Goal: Connect with others: Connect with other users

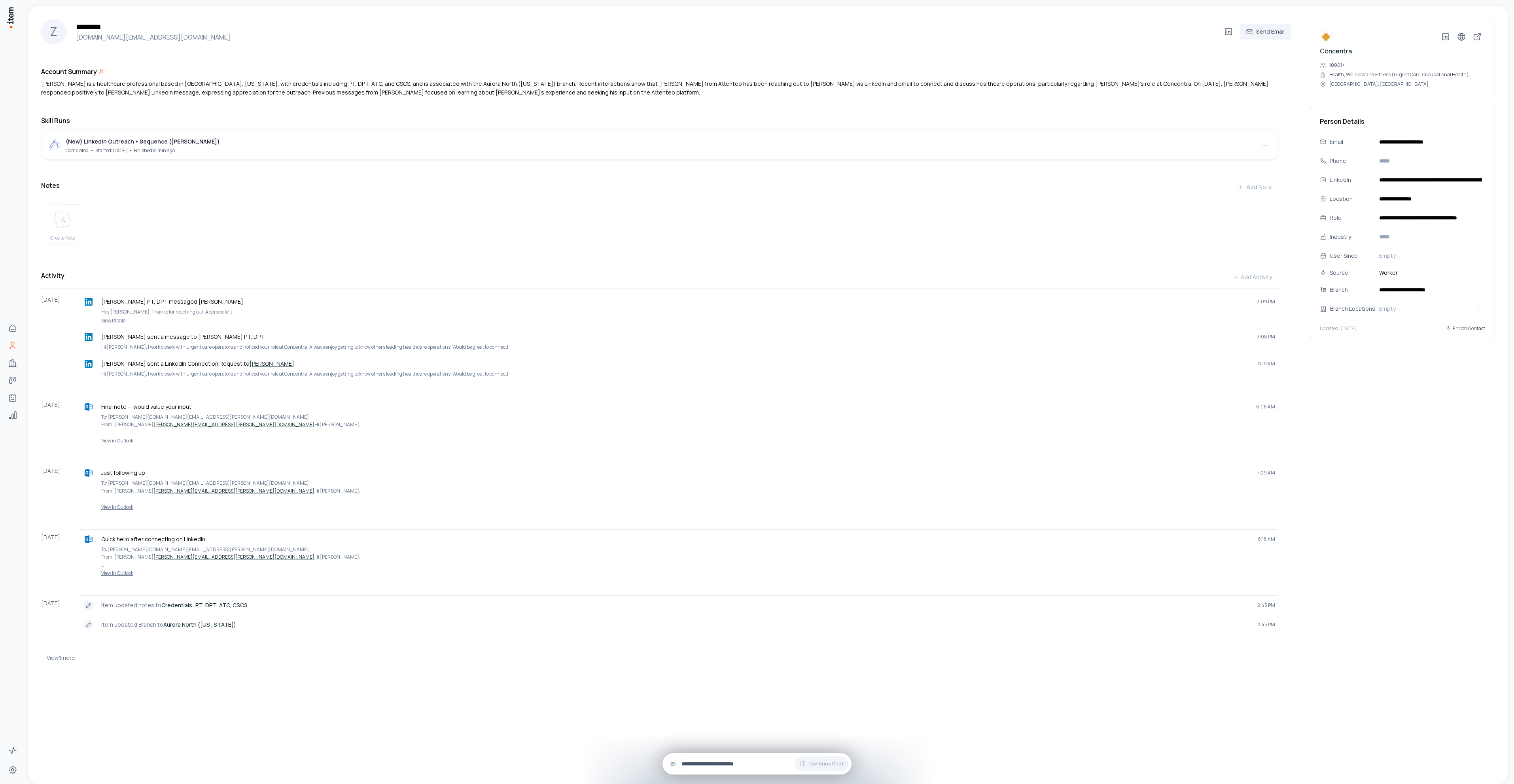
click at [721, 758] on div "Continue Chat" at bounding box center [757, 764] width 189 height 21
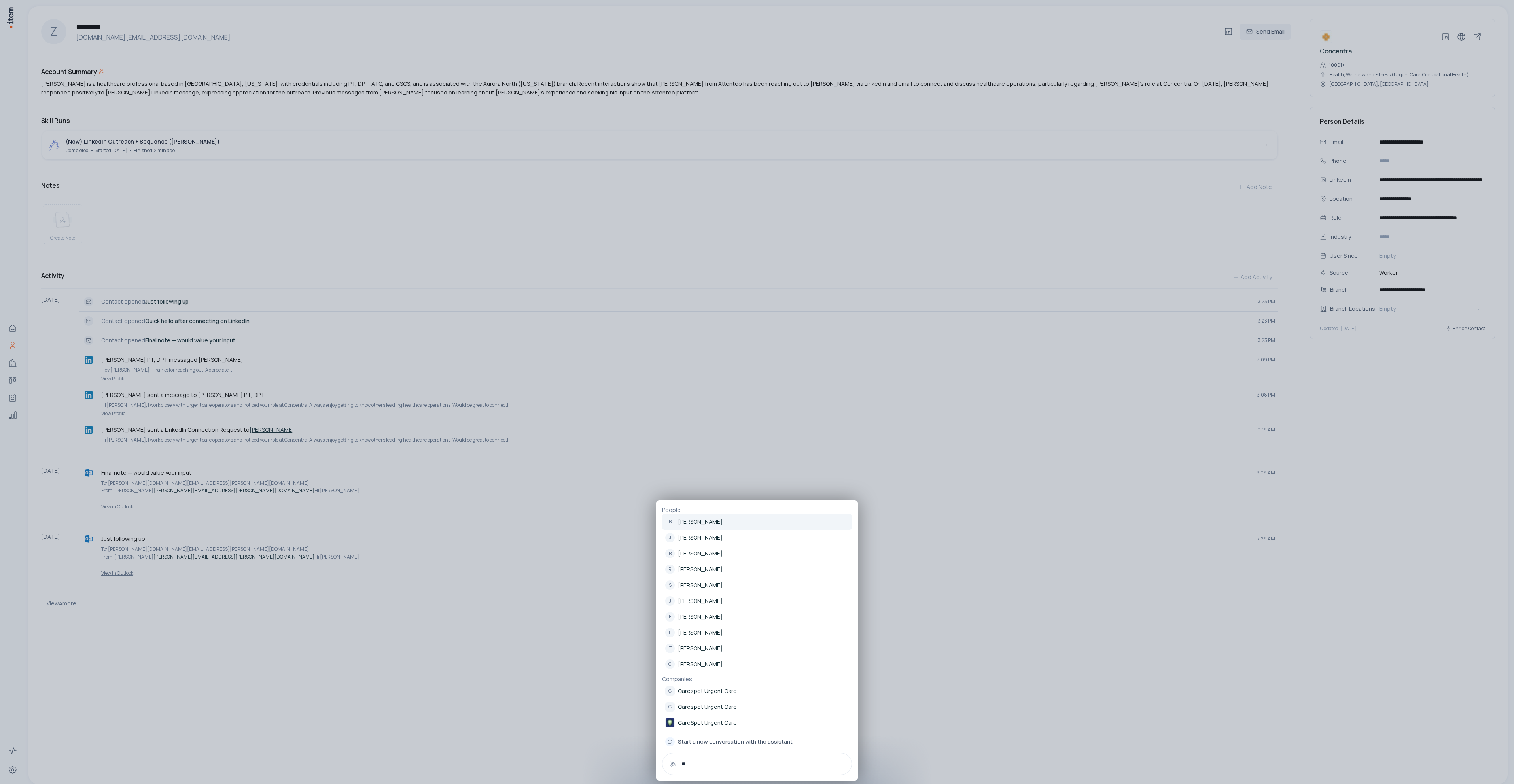
type input "*"
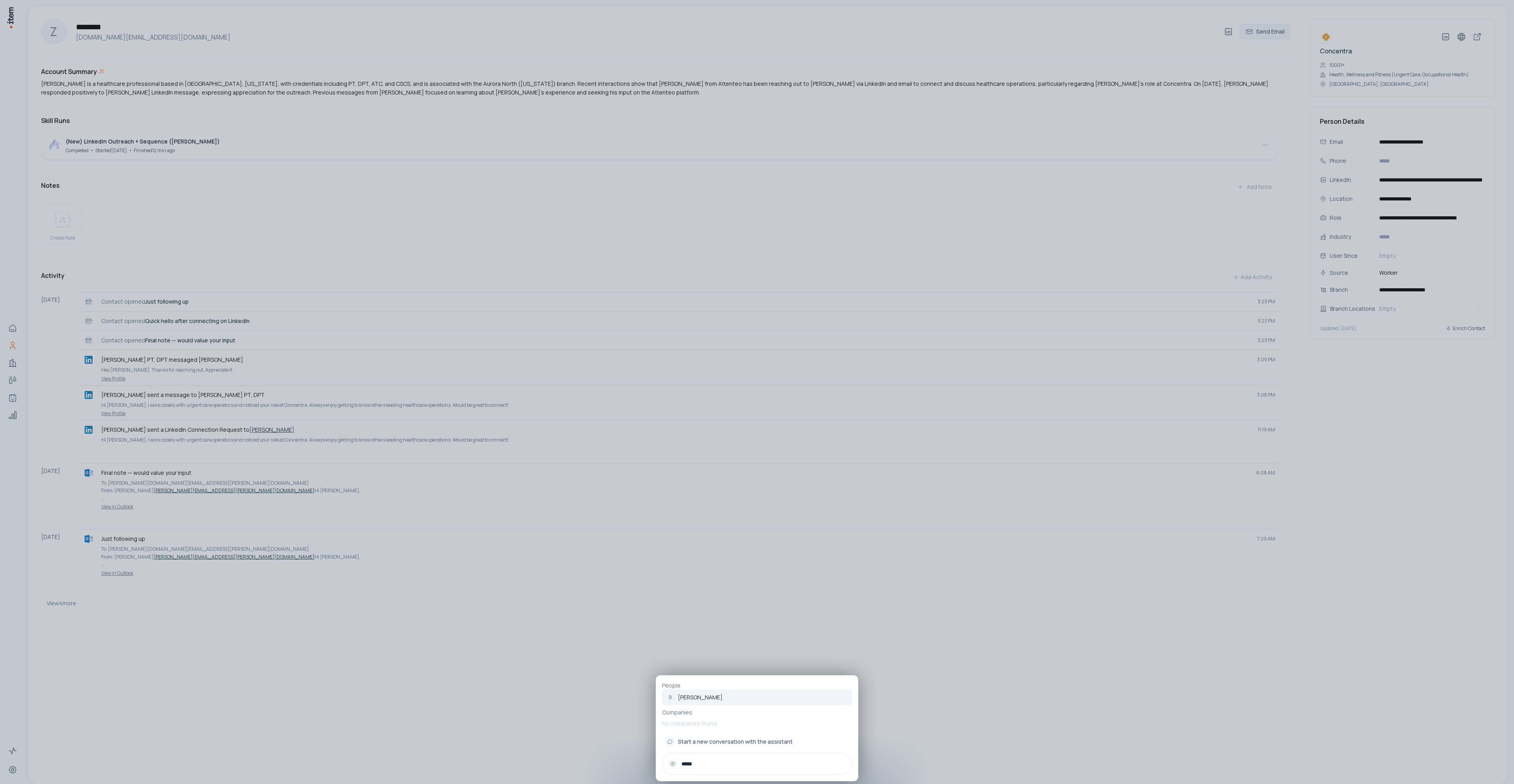
type input "*****"
click at [719, 698] on link "B [PERSON_NAME]" at bounding box center [756, 698] width 190 height 16
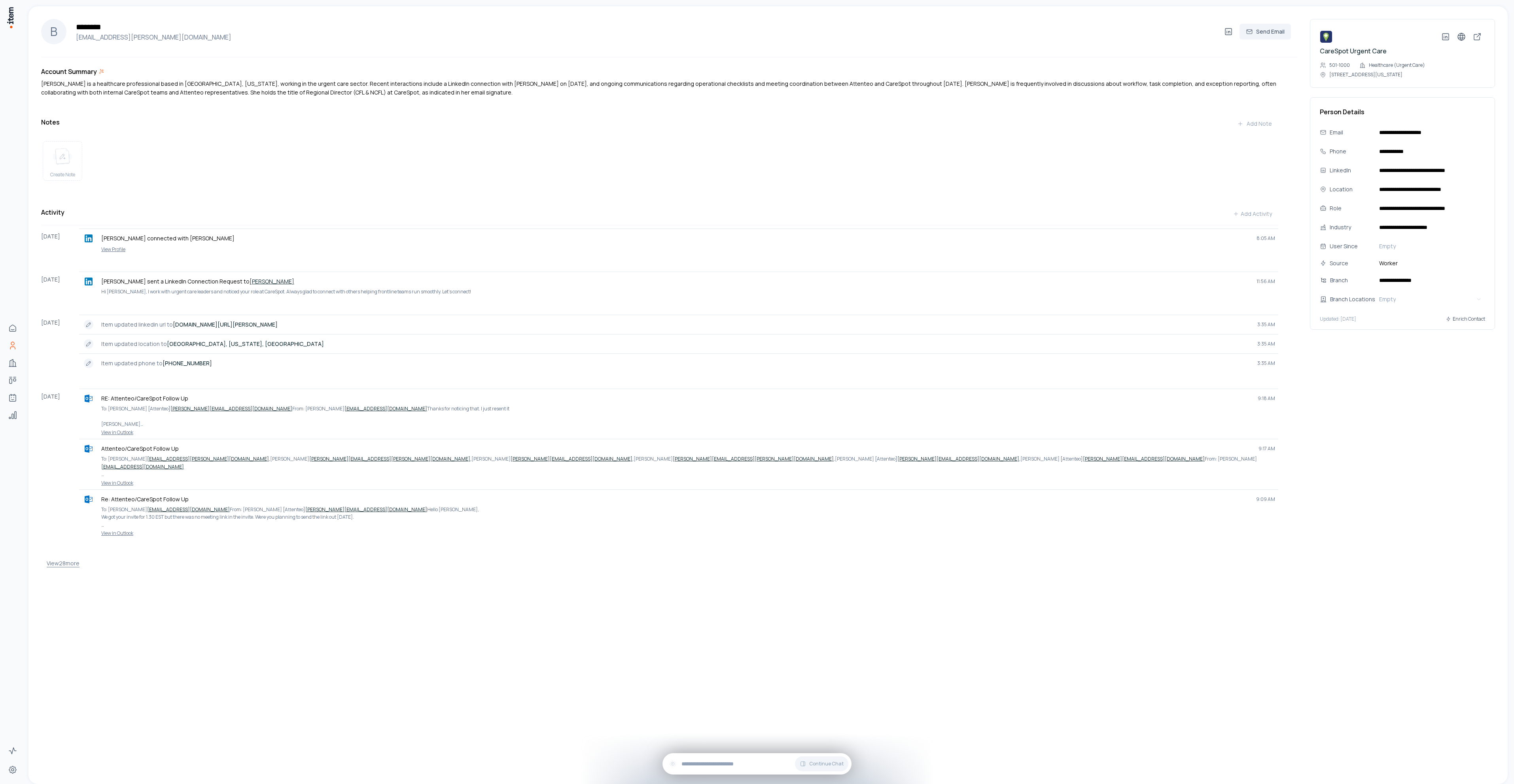
click at [64, 569] on button "View 28 more" at bounding box center [63, 563] width 33 height 16
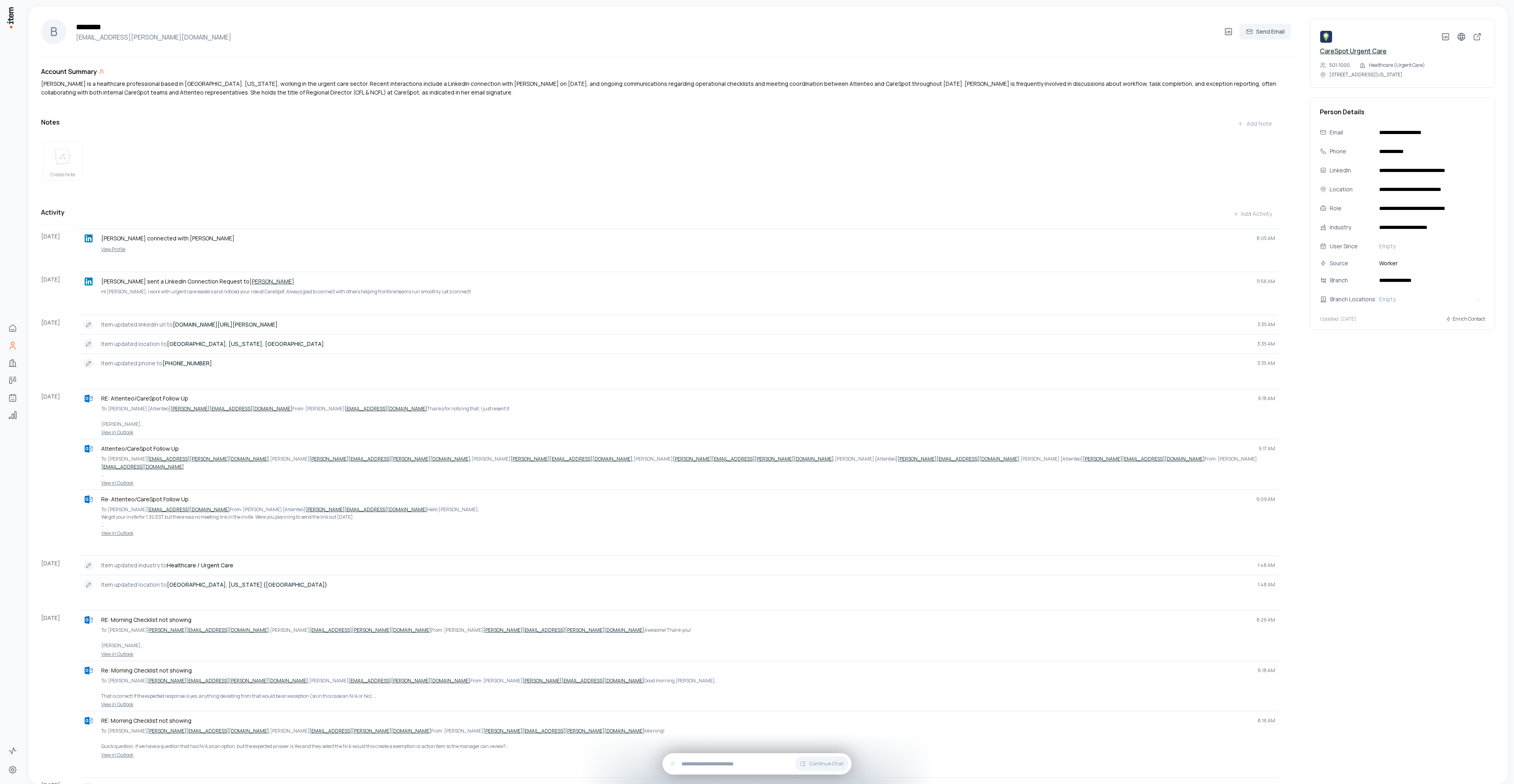
click at [1342, 49] on link "CareSpot Urgent Care" at bounding box center [1354, 51] width 67 height 9
